Goal: Check status: Check status

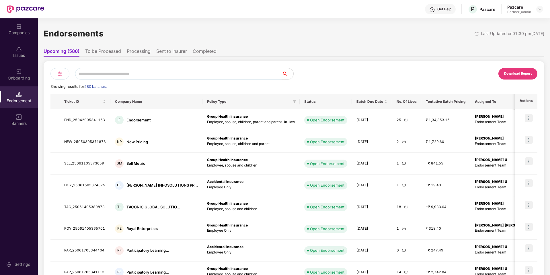
click at [65, 75] on div at bounding box center [59, 73] width 19 height 11
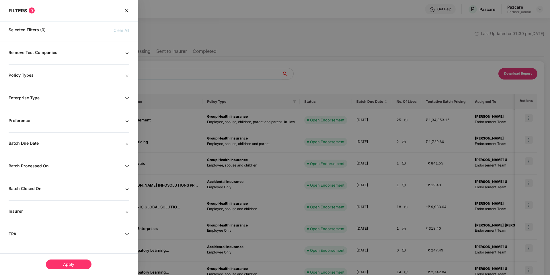
click at [69, 146] on div "Batch Due Date" at bounding box center [67, 144] width 116 height 6
click at [58, 163] on div at bounding box center [37, 161] width 50 height 6
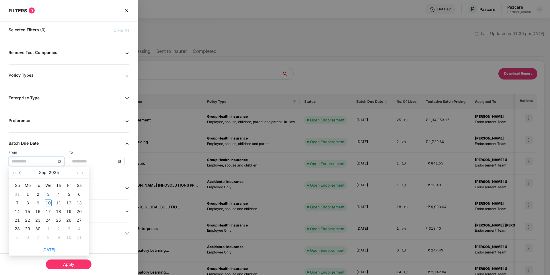
click at [23, 173] on button "button" at bounding box center [20, 172] width 6 height 11
click at [76, 174] on button "button" at bounding box center [77, 172] width 6 height 11
type input "**********"
click at [28, 228] on div "25" at bounding box center [27, 228] width 7 height 7
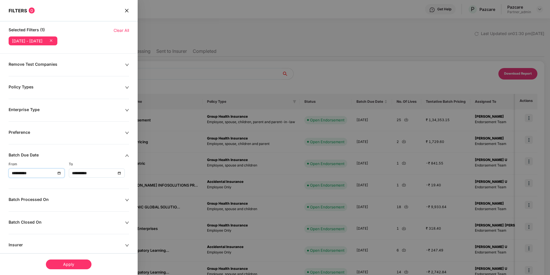
click at [94, 172] on input "**********" at bounding box center [94, 173] width 44 height 6
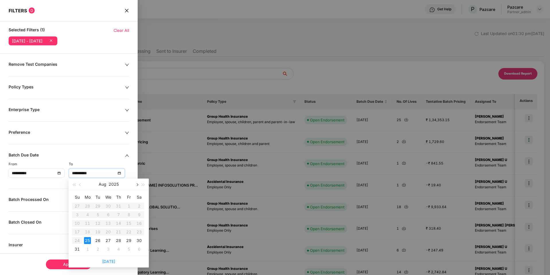
click at [138, 186] on button "button" at bounding box center [137, 183] width 6 height 11
type input "**********"
click at [118, 203] on div "4" at bounding box center [118, 205] width 7 height 7
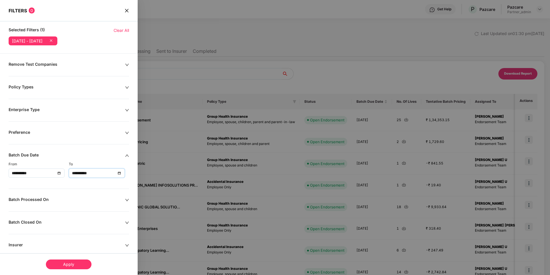
click at [85, 72] on div "**********" at bounding box center [69, 209] width 138 height 294
click at [77, 66] on div "Remove Test Companies" at bounding box center [67, 65] width 116 height 6
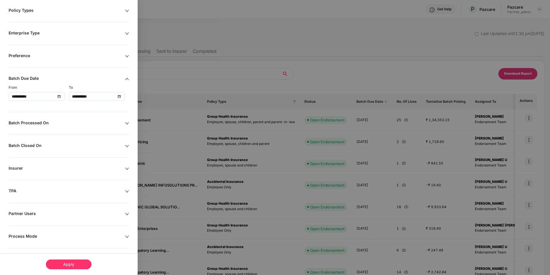
scroll to position [90, 0]
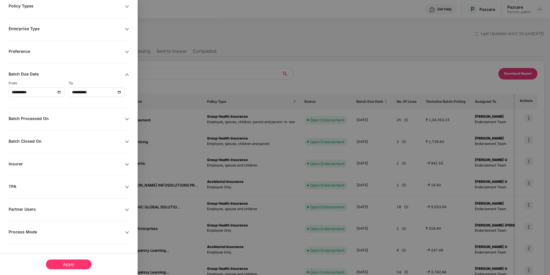
click at [48, 232] on div "Process Mode" at bounding box center [67, 232] width 116 height 6
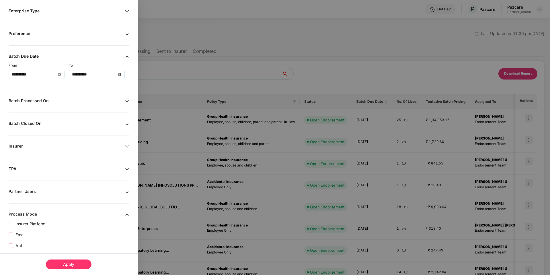
scroll to position [109, 0]
click at [68, 190] on div "Partner Users" at bounding box center [67, 191] width 116 height 6
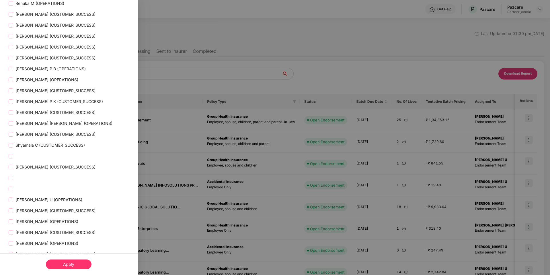
scroll to position [737, 0]
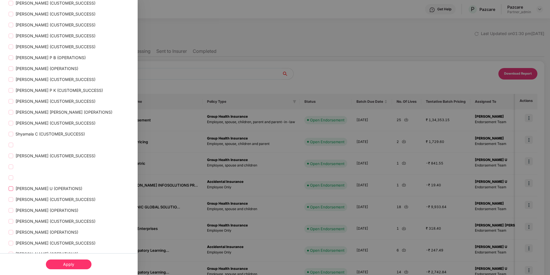
click at [42, 185] on span "[PERSON_NAME] U (OPERATIONS)" at bounding box center [48, 188] width 71 height 6
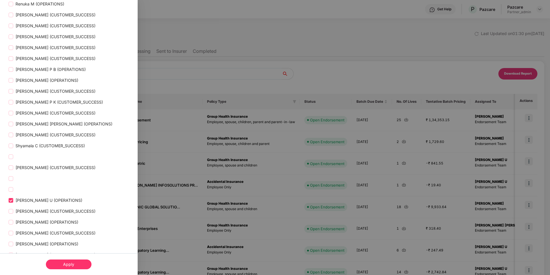
scroll to position [749, 0]
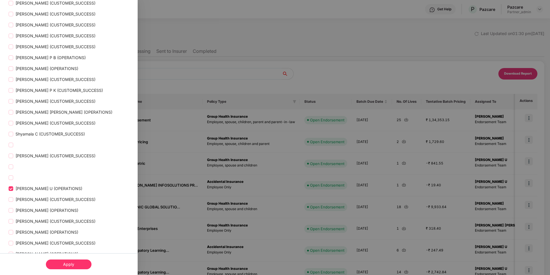
click at [66, 261] on div "Apply" at bounding box center [69, 264] width 46 height 10
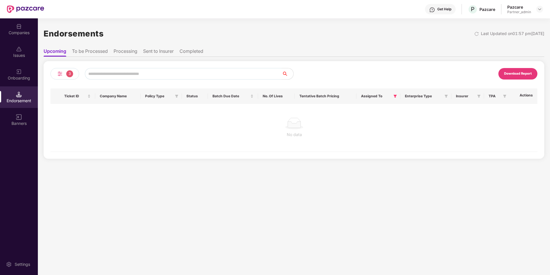
click at [96, 51] on li "To be Processed" at bounding box center [90, 52] width 36 height 8
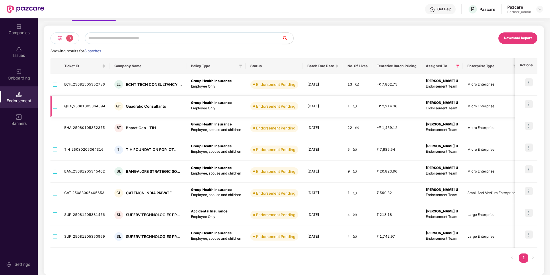
scroll to position [0, 0]
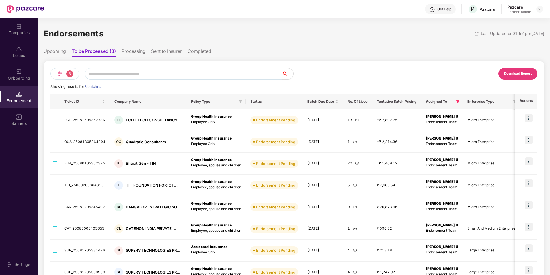
click at [163, 56] on li "Sent to Insurer" at bounding box center [166, 52] width 31 height 8
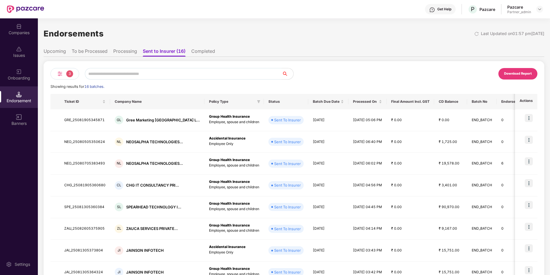
click at [194, 53] on li "Completed" at bounding box center [203, 52] width 24 height 8
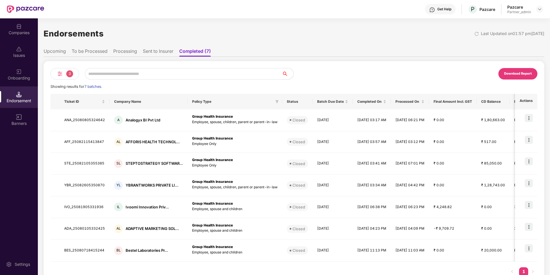
click at [156, 53] on li "Sent to Insurer" at bounding box center [158, 52] width 31 height 8
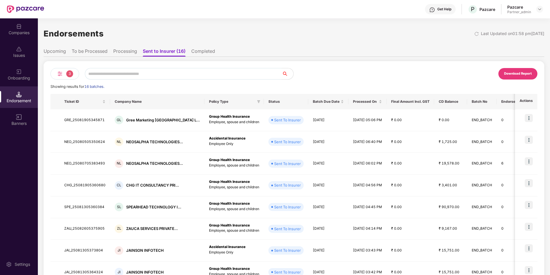
click at [128, 54] on li "Processing" at bounding box center [125, 52] width 24 height 8
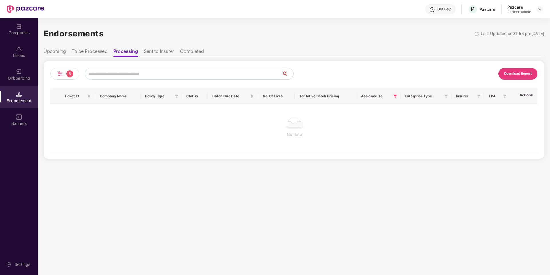
click at [81, 52] on li "To be Processed" at bounding box center [90, 52] width 36 height 8
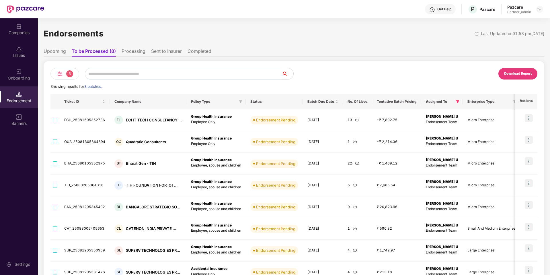
click at [51, 52] on li "Upcoming" at bounding box center [55, 52] width 22 height 8
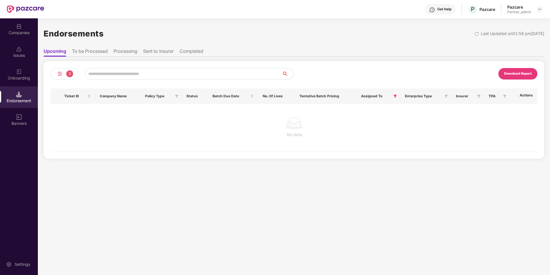
click at [166, 141] on div "No data" at bounding box center [294, 128] width 488 height 48
click at [67, 74] on span "3" at bounding box center [69, 73] width 7 height 7
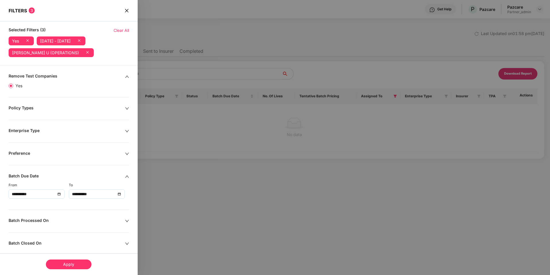
click at [85, 51] on icon at bounding box center [88, 52] width 6 height 6
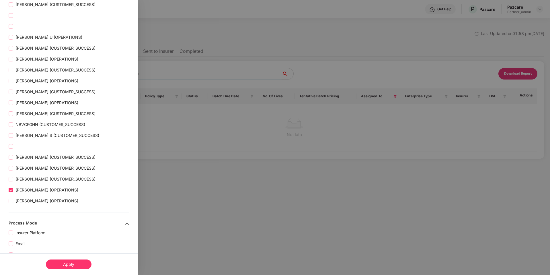
scroll to position [912, 0]
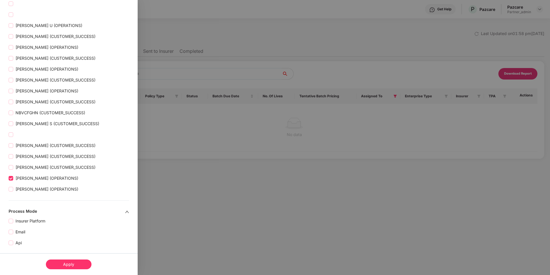
click at [64, 261] on div "Apply" at bounding box center [69, 264] width 46 height 10
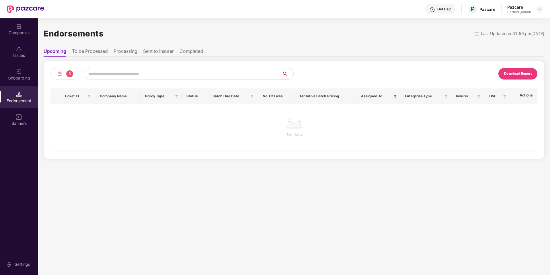
click at [94, 52] on li "To be Processed" at bounding box center [90, 52] width 36 height 8
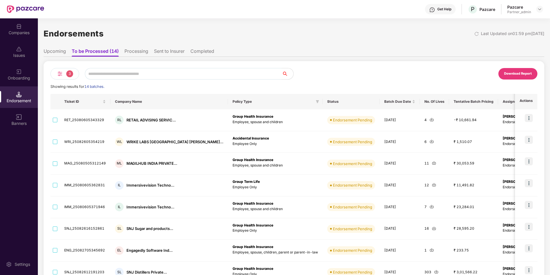
click at [141, 52] on li "Processing" at bounding box center [136, 52] width 24 height 8
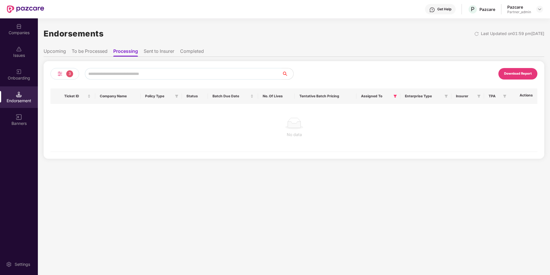
click at [163, 51] on li "Sent to Insurer" at bounding box center [159, 52] width 31 height 8
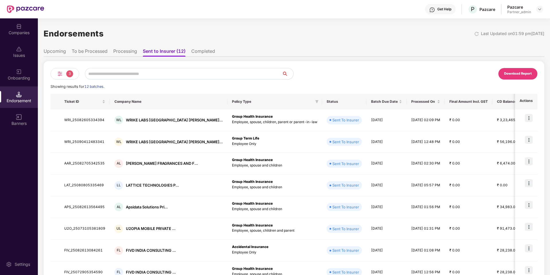
click at [202, 53] on li "Completed" at bounding box center [203, 52] width 24 height 8
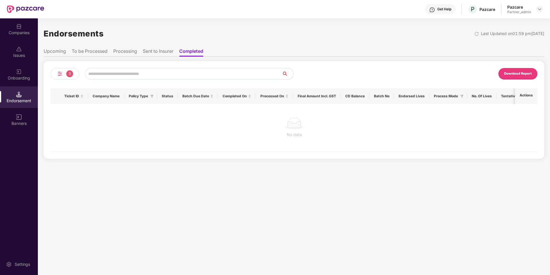
click at [159, 50] on li "Sent to Insurer" at bounding box center [158, 52] width 31 height 8
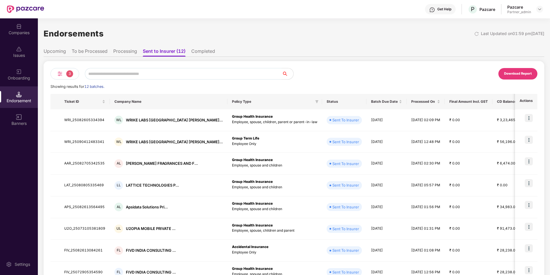
click at [94, 50] on li "To be Processed" at bounding box center [90, 52] width 36 height 8
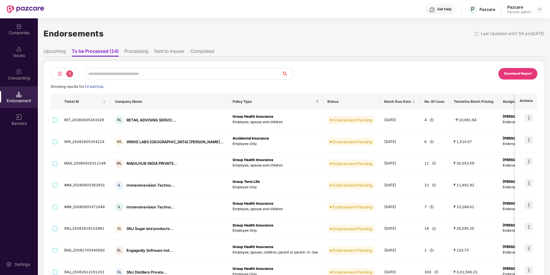
click at [64, 72] on div "3" at bounding box center [64, 73] width 29 height 11
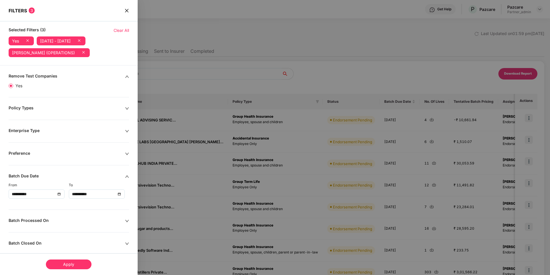
click at [85, 52] on icon at bounding box center [83, 52] width 2 height 2
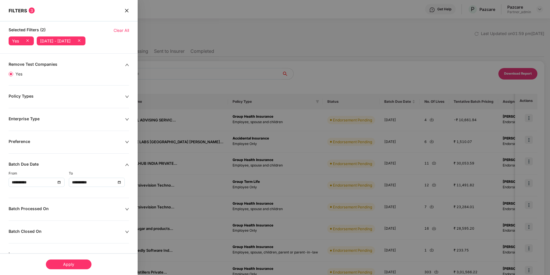
click at [65, 262] on div "Apply" at bounding box center [69, 264] width 46 height 10
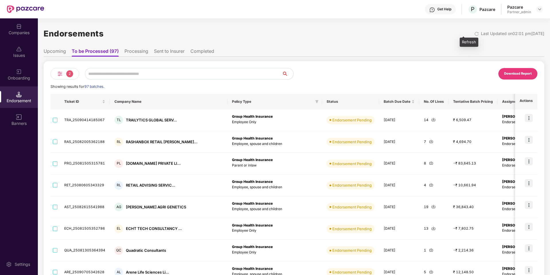
click at [474, 34] on img at bounding box center [476, 34] width 5 height 5
click at [516, 71] on div "Download Report" at bounding box center [518, 73] width 28 height 5
click at [66, 72] on div "2" at bounding box center [64, 73] width 29 height 11
